Goal: Information Seeking & Learning: Find specific page/section

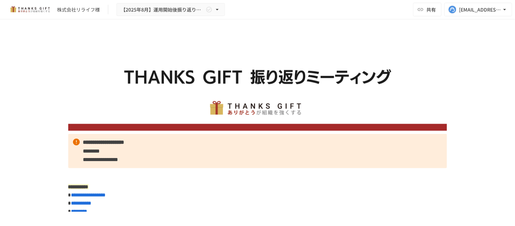
click at [170, 0] on div "株式会社リライフ様 【2025年8月】運用開始後振り返りミーティング 共有 k.kawade@take-action.jp" at bounding box center [257, 9] width 515 height 19
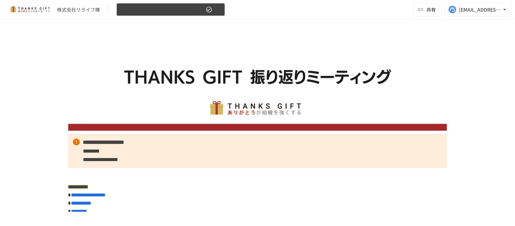
click at [170, 4] on button "【2025年8月】運用開始後振り返りミーティング" at bounding box center [170, 9] width 109 height 13
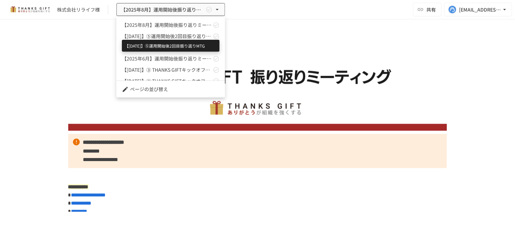
click at [154, 35] on span "【[DATE]】⑤運用開始後2回目振り返りMTG" at bounding box center [167, 36] width 90 height 7
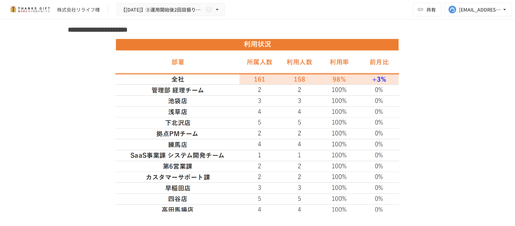
scroll to position [717, 0]
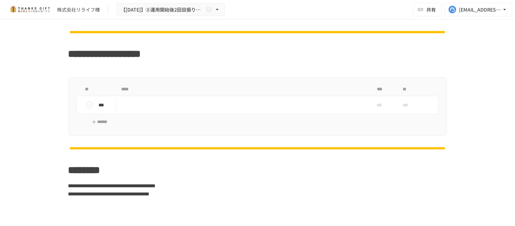
click at [198, 16] on div "株式会社リライフ様 【[DATE]】⑤運用開始後2回目振り返りMTG 共有 [EMAIL_ADDRESS][DOMAIN_NAME]" at bounding box center [257, 9] width 515 height 19
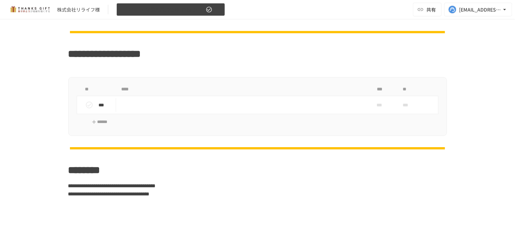
click at [199, 15] on button "【[DATE]】⑤運用開始後2回目振り返りMTG" at bounding box center [170, 9] width 109 height 13
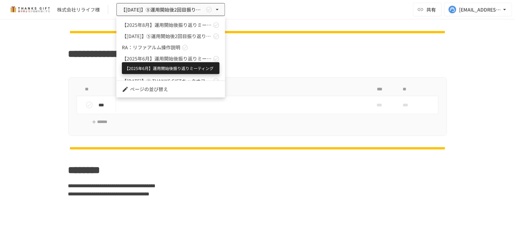
click at [162, 60] on span "【2025年6月】運用開始後振り返りミーティング" at bounding box center [167, 58] width 90 height 7
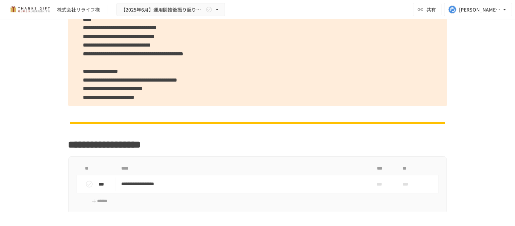
scroll to position [736, 0]
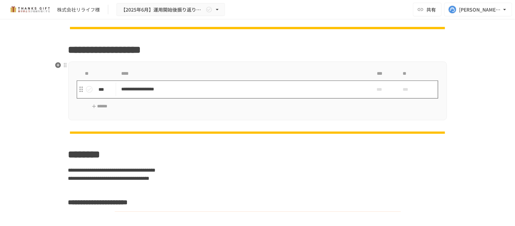
click at [239, 86] on p "**********" at bounding box center [243, 89] width 243 height 8
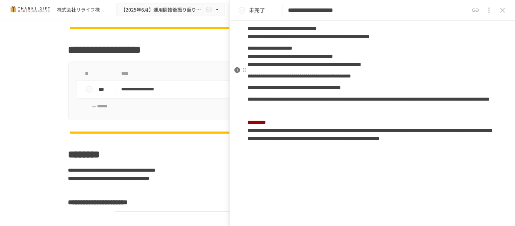
scroll to position [566, 0]
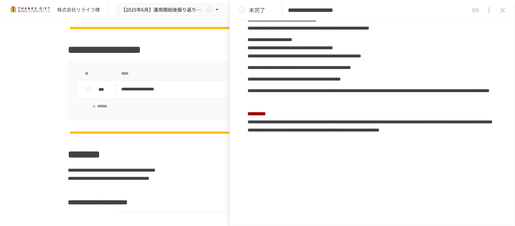
click at [479, 10] on icon "共有URLをコピー" at bounding box center [475, 9] width 7 height 3
